Goal: Task Accomplishment & Management: Manage account settings

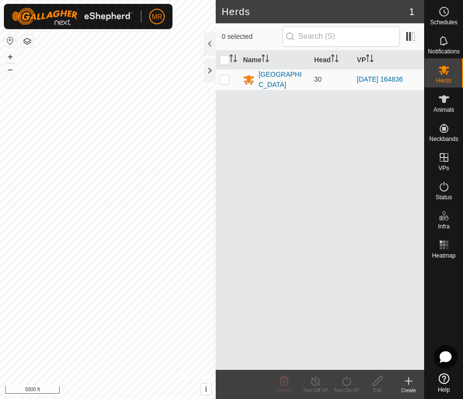
click at [443, 360] on icon at bounding box center [446, 357] width 11 height 10
click at [445, 12] on icon at bounding box center [445, 12] width 12 height 12
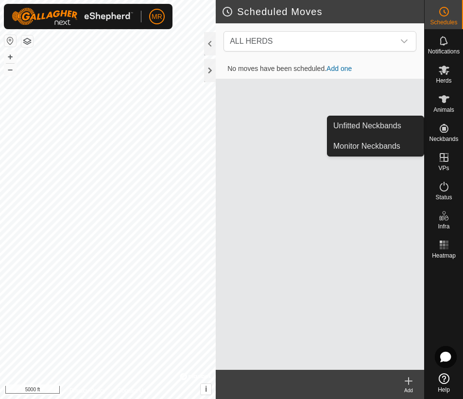
click at [447, 130] on icon at bounding box center [445, 129] width 12 height 12
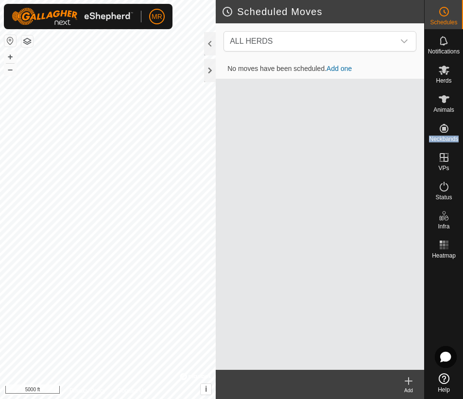
click at [444, 381] on icon at bounding box center [444, 378] width 11 height 11
click at [445, 384] on icon at bounding box center [444, 378] width 11 height 11
drag, startPoint x: 449, startPoint y: 71, endPoint x: 405, endPoint y: 39, distance: 54.7
drag, startPoint x: 405, startPoint y: 39, endPoint x: 290, endPoint y: 152, distance: 160.9
click at [290, 152] on div "No moves have been scheduled. Add one" at bounding box center [320, 214] width 209 height 311
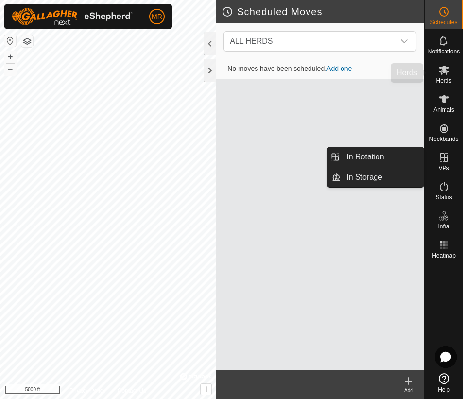
drag, startPoint x: 446, startPoint y: 152, endPoint x: 448, endPoint y: 73, distance: 78.8
click at [448, 73] on icon at bounding box center [445, 70] width 12 height 12
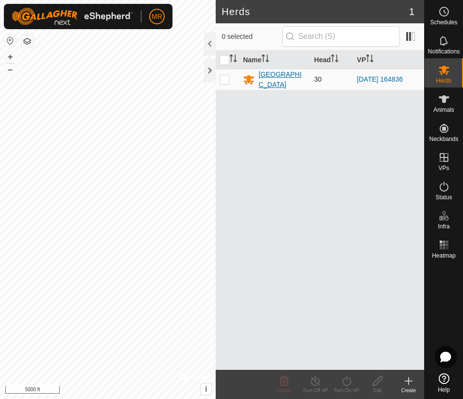
click at [272, 75] on div "[GEOGRAPHIC_DATA]" at bounding box center [283, 80] width 48 height 20
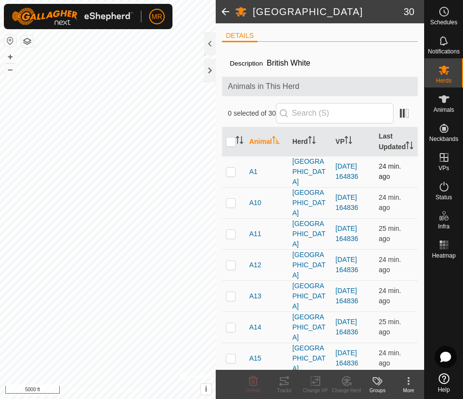
click at [233, 173] on p-checkbox at bounding box center [231, 172] width 10 height 8
checkbox input "true"
click at [229, 193] on td at bounding box center [233, 202] width 23 height 31
checkbox input "true"
click at [228, 230] on p-checkbox at bounding box center [231, 234] width 10 height 8
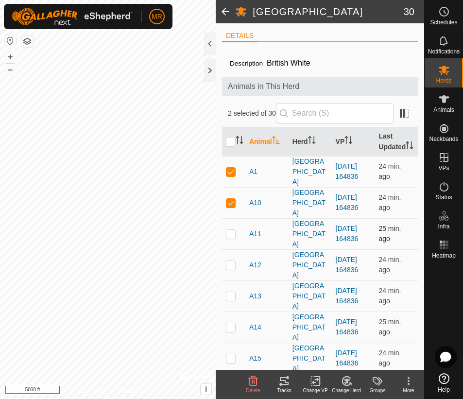
checkbox input "true"
click at [230, 261] on p-checkbox at bounding box center [231, 265] width 10 height 8
checkbox input "true"
click at [230, 292] on p-checkbox at bounding box center [231, 296] width 10 height 8
checkbox input "true"
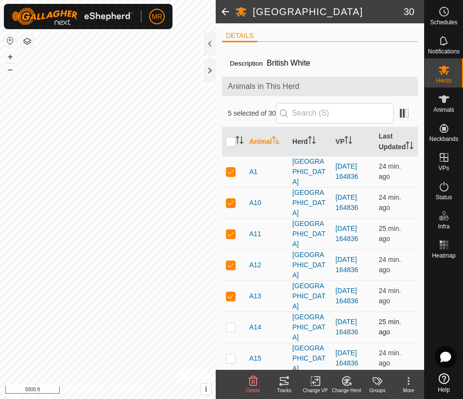
click at [229, 323] on p-tablecheckbox at bounding box center [231, 327] width 10 height 8
checkbox input "true"
click at [229, 354] on p-checkbox at bounding box center [231, 358] width 10 height 8
checkbox input "true"
click at [229, 386] on p-checkbox at bounding box center [231, 390] width 10 height 8
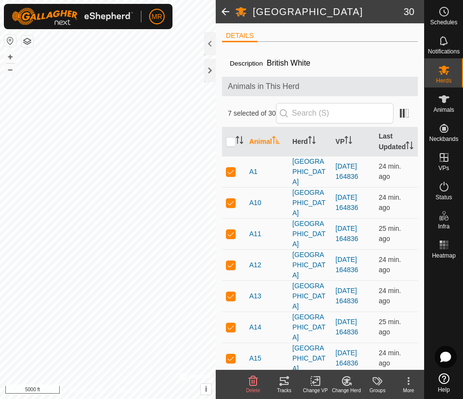
checkbox input "true"
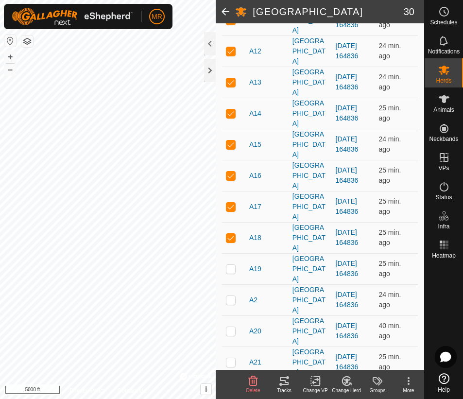
scroll to position [272, 0]
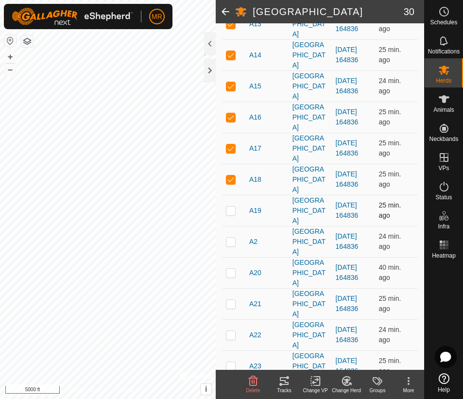
click at [228, 207] on p-checkbox at bounding box center [231, 211] width 10 height 8
checkbox input "true"
click at [229, 238] on p-checkbox at bounding box center [231, 242] width 10 height 8
checkbox input "true"
click at [233, 269] on p-checkbox at bounding box center [231, 273] width 10 height 8
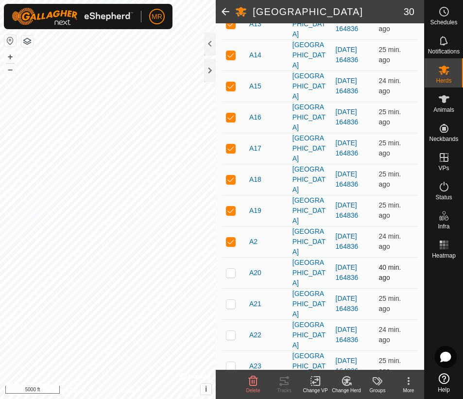
checkbox input "true"
click at [232, 300] on p-checkbox at bounding box center [231, 304] width 10 height 8
checkbox input "true"
click at [230, 331] on p-checkbox at bounding box center [231, 335] width 10 height 8
checkbox input "true"
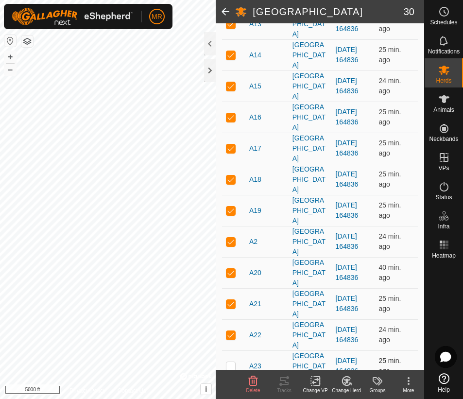
click at [233, 362] on p-checkbox at bounding box center [231, 366] width 10 height 8
checkbox input "true"
click at [230, 382] on td at bounding box center [233, 397] width 23 height 31
checkbox input "true"
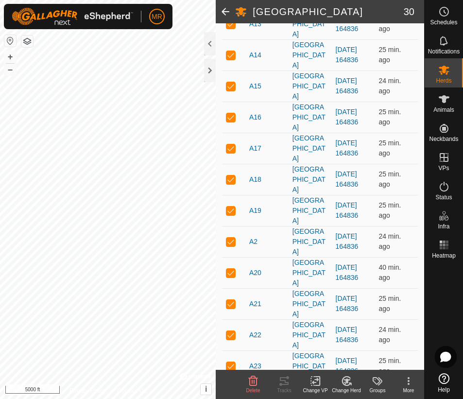
checkbox input "true"
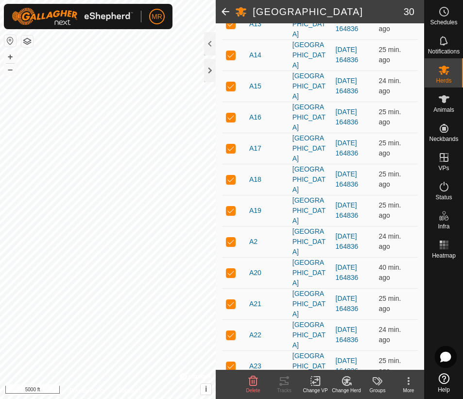
checkbox input "true"
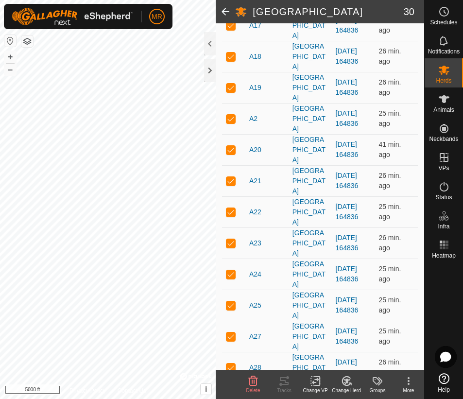
scroll to position [424, 0]
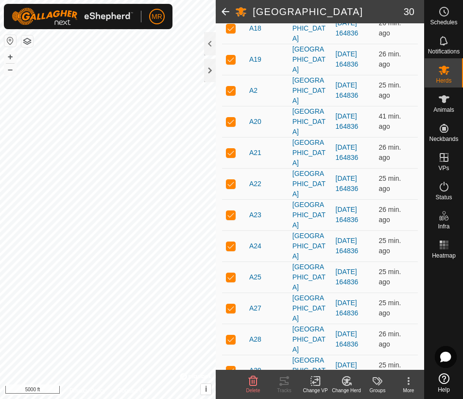
checkbox input "true"
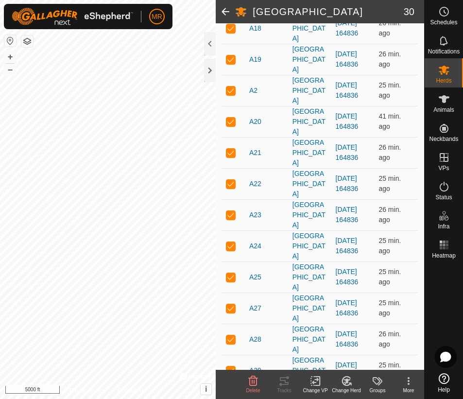
checkbox input "true"
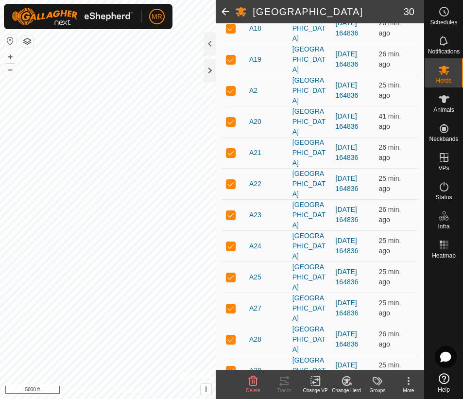
checkbox input "true"
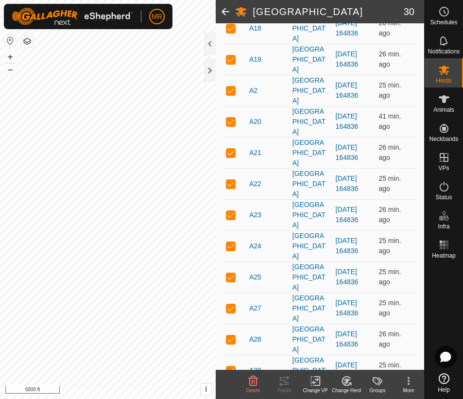
checkbox input "true"
click at [379, 386] on icon at bounding box center [378, 381] width 12 height 12
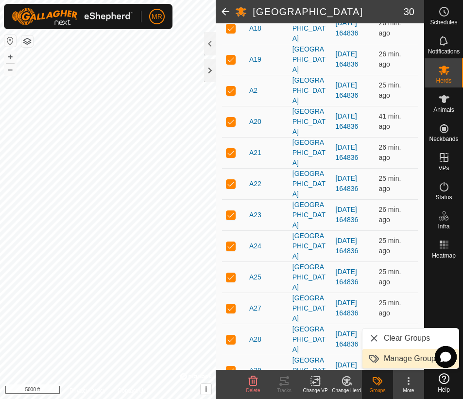
click at [390, 360] on link "Manage Groups" at bounding box center [411, 358] width 96 height 19
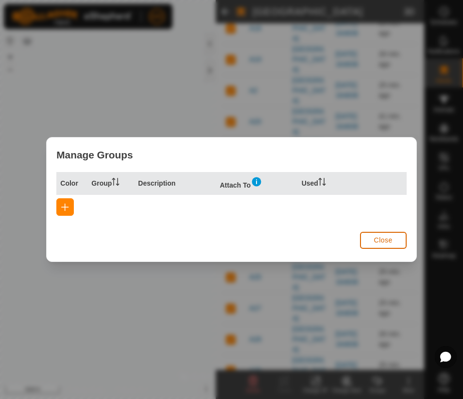
click at [380, 241] on span "Close" at bounding box center [383, 240] width 18 height 8
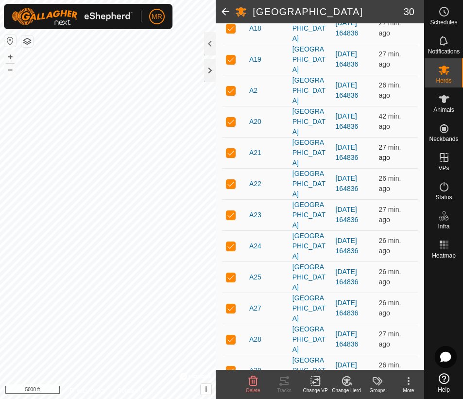
click at [351, 137] on td "[DATE] 164836" at bounding box center [353, 152] width 43 height 31
click at [350, 143] on link "[DATE] 164836" at bounding box center [347, 152] width 23 height 18
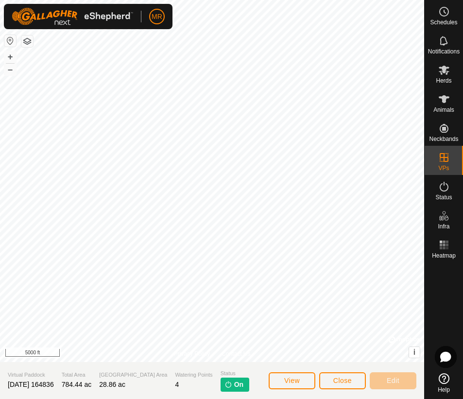
click at [234, 385] on span "On" at bounding box center [238, 385] width 9 height 10
click at [225, 387] on img at bounding box center [229, 385] width 8 height 8
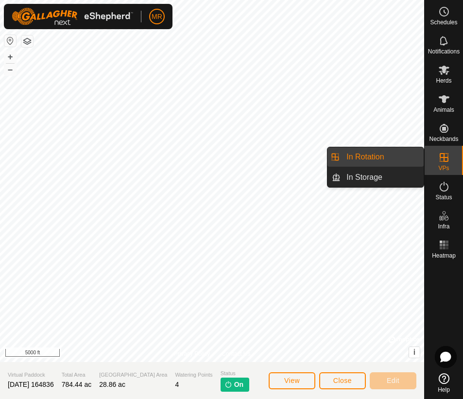
click at [389, 159] on link "In Rotation" at bounding box center [382, 156] width 83 height 19
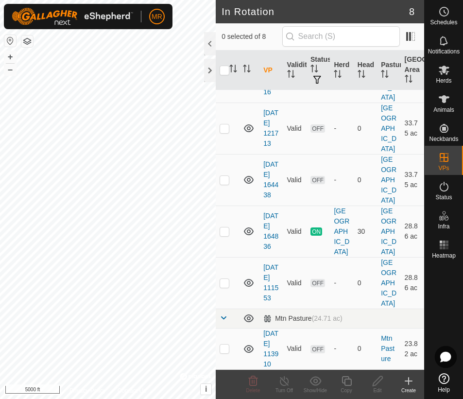
scroll to position [207, 0]
click at [226, 235] on p-checkbox at bounding box center [225, 232] width 10 height 8
checkbox input "true"
click at [287, 382] on icon at bounding box center [285, 381] width 12 height 12
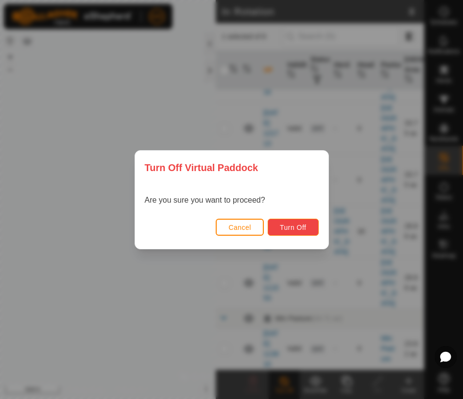
click at [290, 225] on span "Turn Off" at bounding box center [293, 228] width 27 height 8
